Goal: Find specific page/section: Find specific page/section

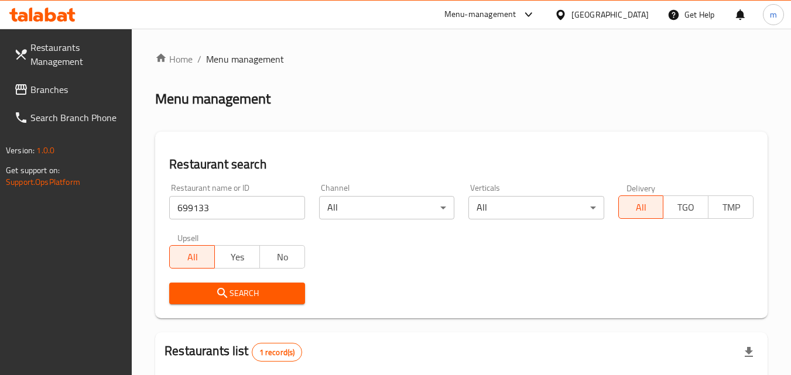
scroll to position [147, 0]
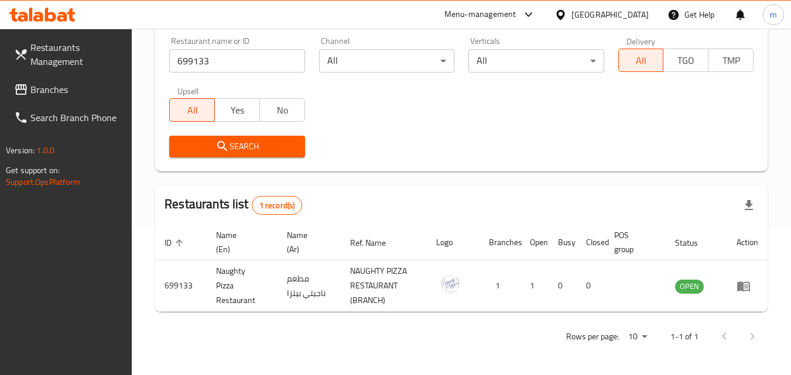
click at [66, 25] on div at bounding box center [42, 14] width 85 height 23
click at [62, 17] on icon at bounding box center [62, 17] width 10 height 10
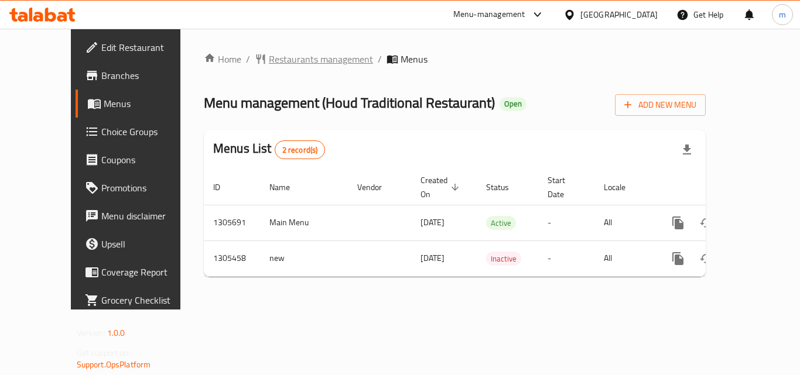
click at [288, 57] on span "Restaurants management" at bounding box center [321, 59] width 104 height 14
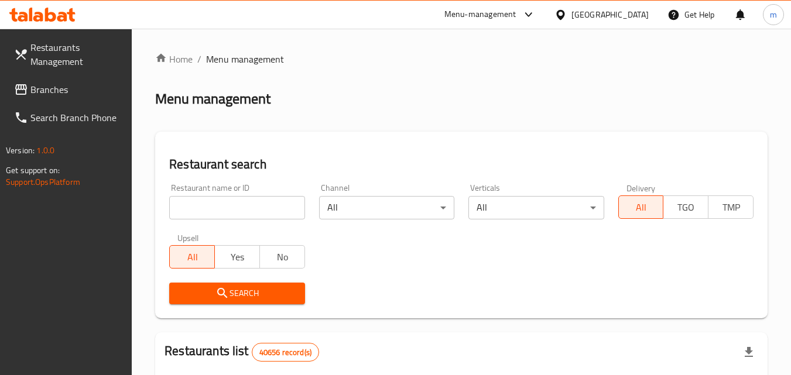
click at [275, 224] on div "Restaurant name or ID Restaurant name or ID" at bounding box center [236, 202] width 149 height 50
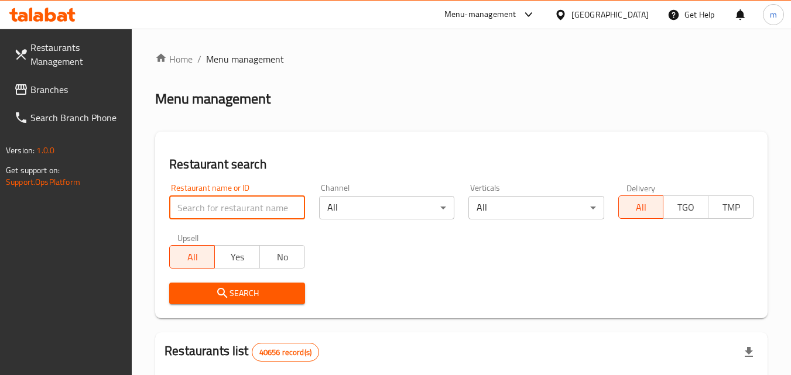
click at [275, 208] on input "search" at bounding box center [236, 207] width 135 height 23
paste input "703704"
type input "703704"
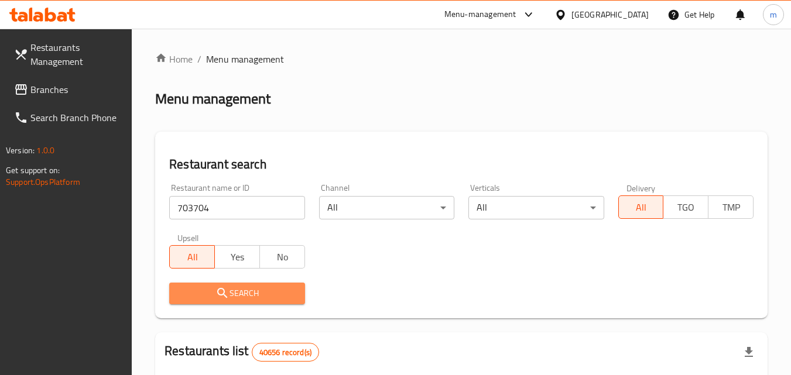
click at [264, 286] on span "Search" at bounding box center [237, 293] width 117 height 15
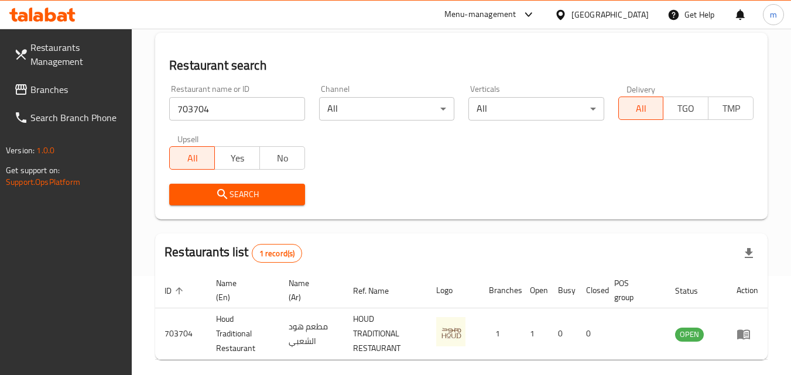
scroll to position [147, 0]
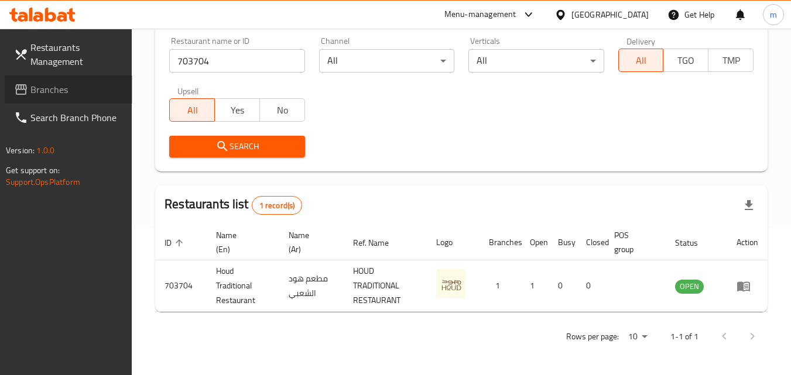
click at [50, 90] on span "Branches" at bounding box center [76, 90] width 93 height 14
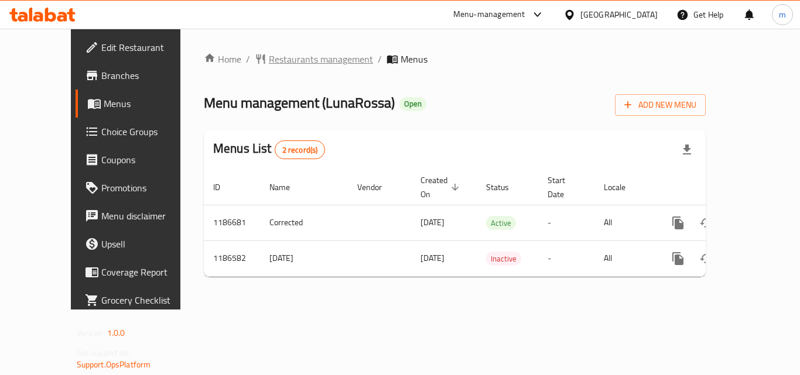
click at [269, 60] on span "Restaurants management" at bounding box center [321, 59] width 104 height 14
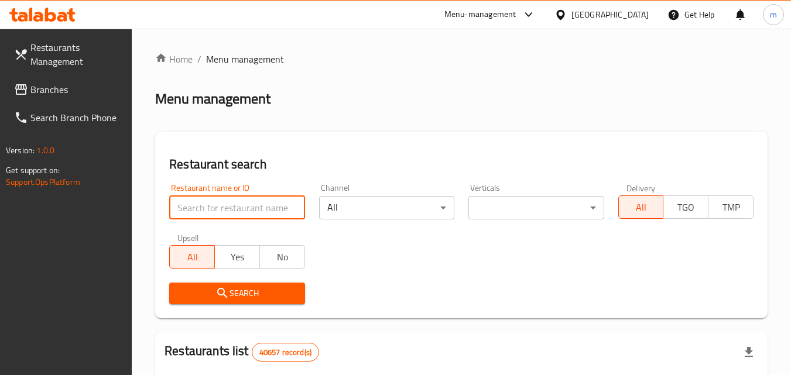
click at [231, 213] on input "search" at bounding box center [236, 207] width 135 height 23
paste input "666738"
type input "666738"
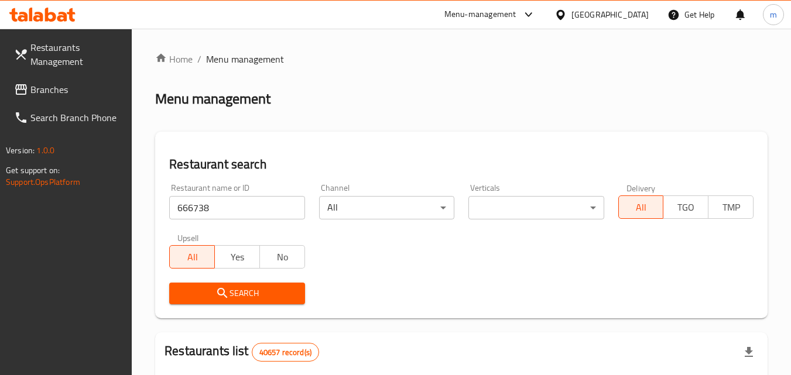
click at [225, 289] on icon "submit" at bounding box center [222, 293] width 14 height 14
